Goal: Task Accomplishment & Management: Manage account settings

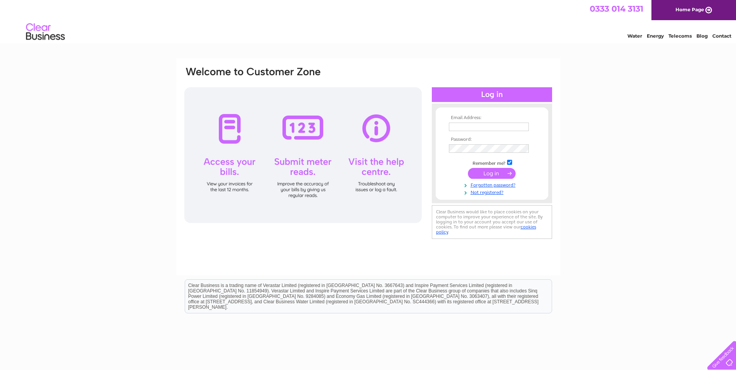
type input "[PERSON_NAME][EMAIL_ADDRESS][DOMAIN_NAME]"
click at [485, 174] on input "submit" at bounding box center [492, 173] width 48 height 11
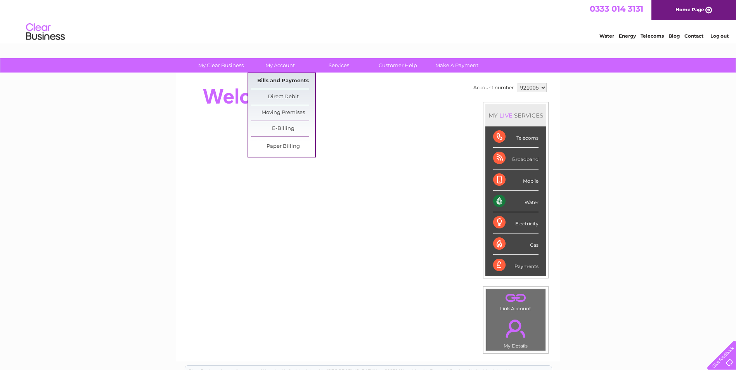
click at [276, 79] on link "Bills and Payments" at bounding box center [283, 81] width 64 height 16
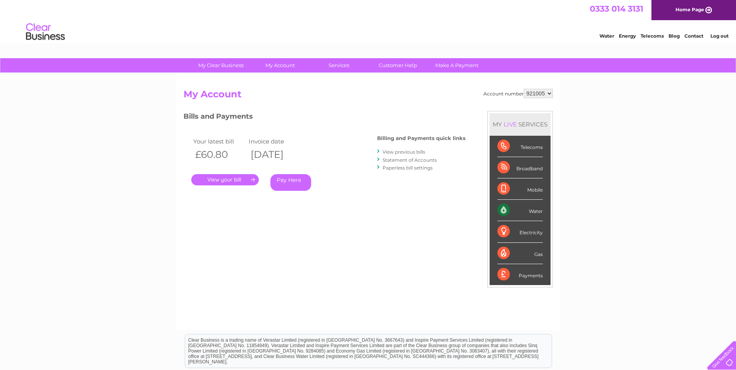
click at [416, 152] on link "View previous bills" at bounding box center [404, 152] width 43 height 6
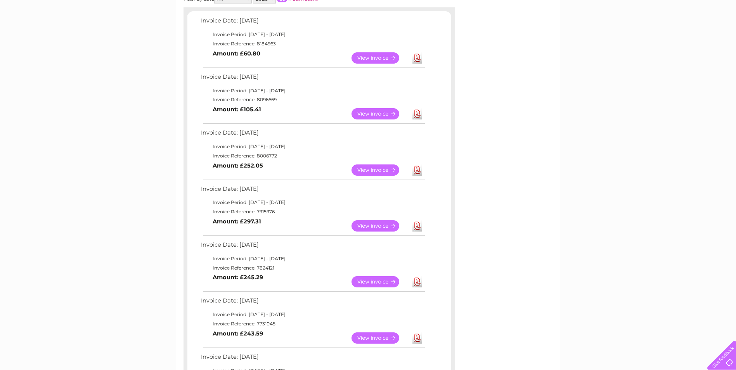
scroll to position [116, 0]
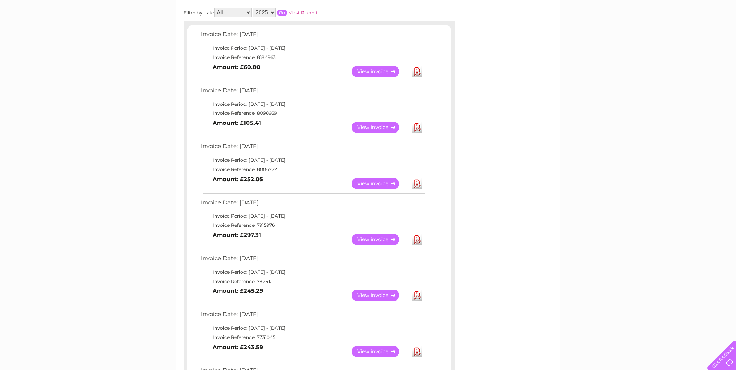
click at [369, 72] on link "View" at bounding box center [379, 71] width 57 height 11
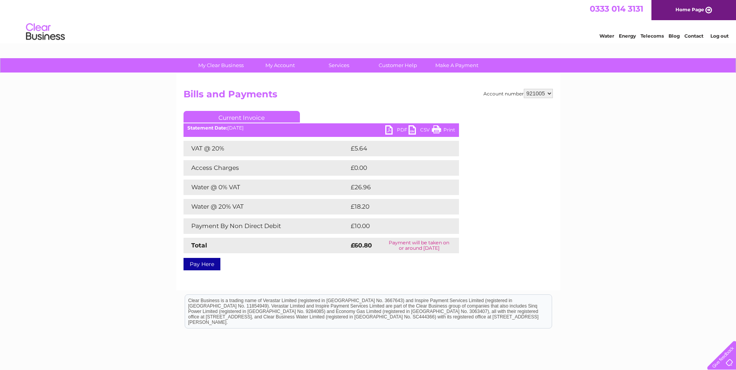
click at [392, 130] on link "PDF" at bounding box center [396, 130] width 23 height 11
click at [693, 35] on link "Contact" at bounding box center [693, 36] width 19 height 6
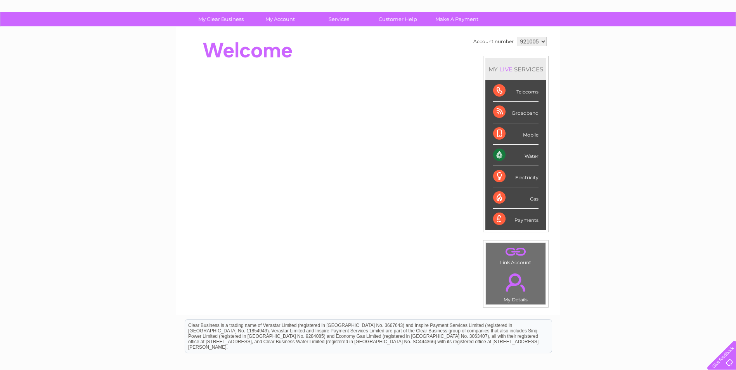
scroll to position [130, 0]
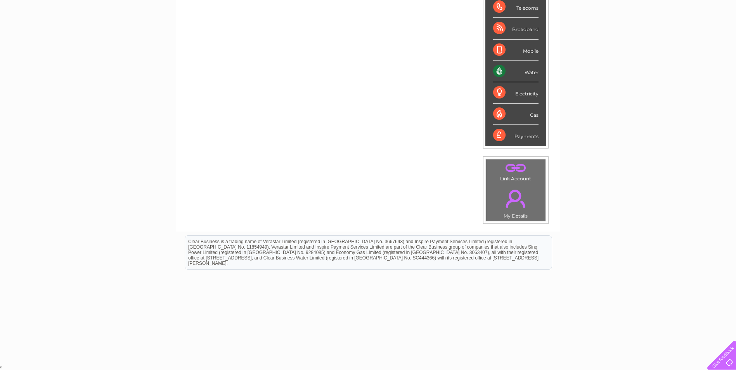
click at [730, 364] on div at bounding box center [720, 354] width 32 height 32
